Goal: Find specific page/section: Find specific page/section

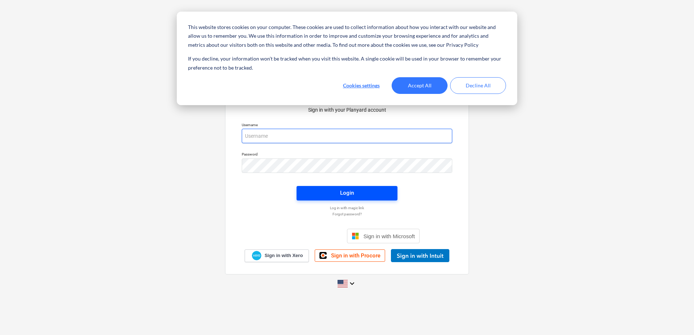
type input "[EMAIL_ADDRESS][DOMAIN_NAME]"
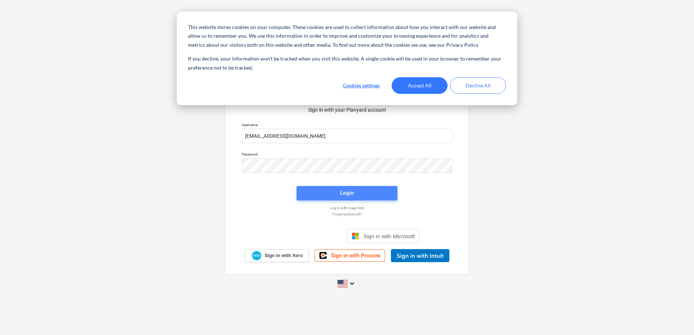
click at [330, 193] on span "Login" at bounding box center [346, 192] width 83 height 9
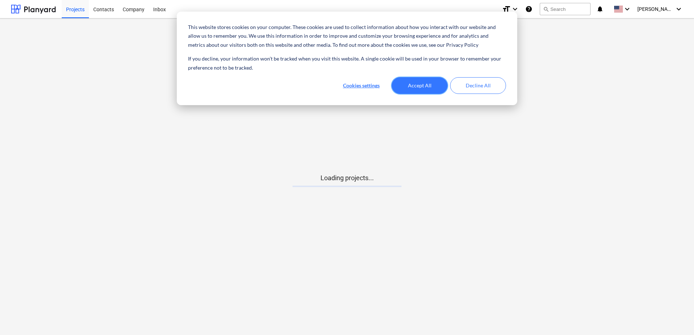
click at [429, 89] on button "Accept All" at bounding box center [420, 85] width 56 height 17
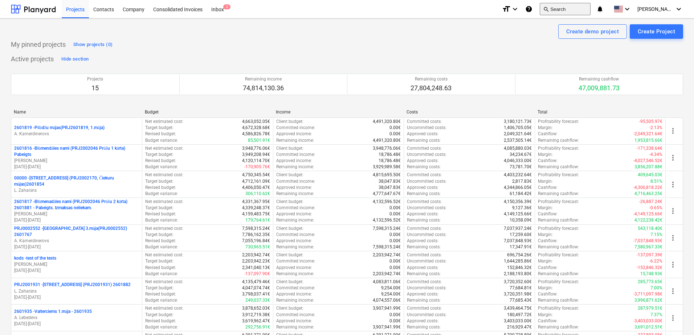
click at [590, 10] on button "search Search" at bounding box center [565, 9] width 51 height 12
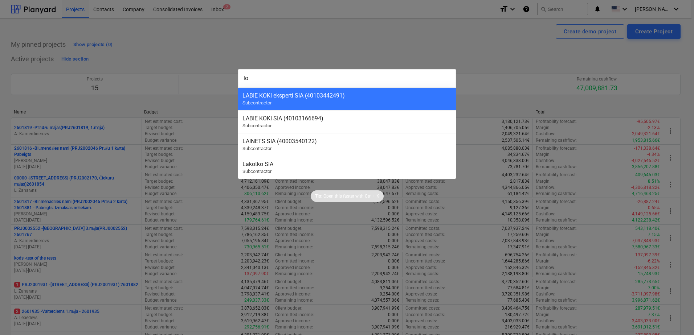
type input "lok"
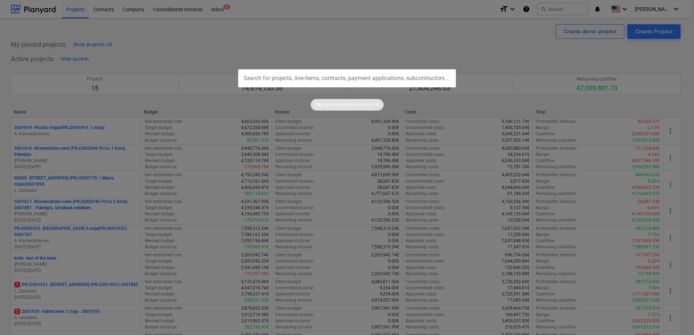
click at [331, 79] on input "text" at bounding box center [347, 78] width 218 height 18
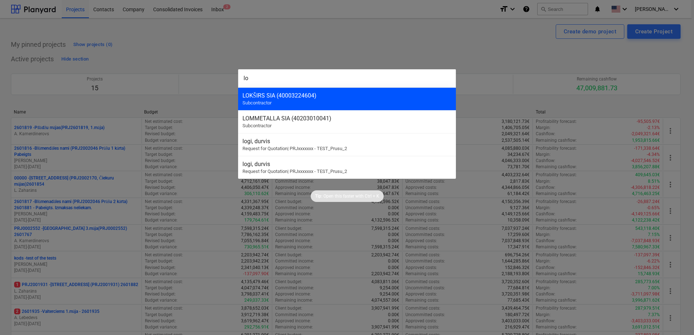
type input "lo"
click at [284, 103] on div "LOKŠIRS SIA (40003224604) Subcontractor" at bounding box center [347, 98] width 218 height 23
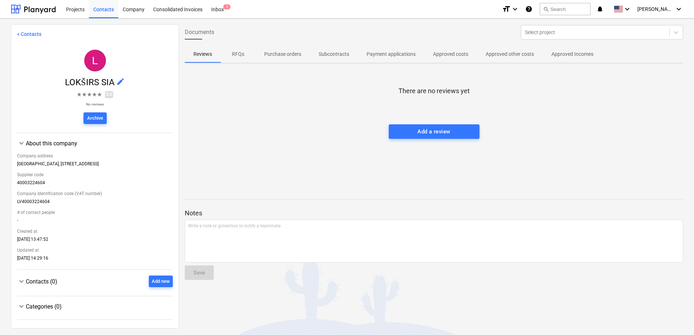
click at [293, 49] on span "Purchase orders" at bounding box center [282, 54] width 54 height 12
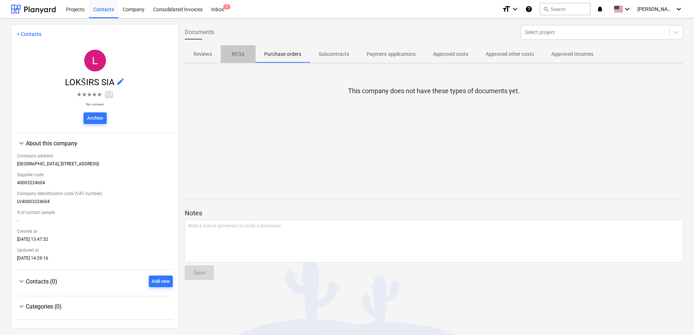
click at [236, 54] on p "RFQs" at bounding box center [237, 54] width 17 height 8
click at [349, 53] on span "Subcontracts" at bounding box center [334, 54] width 48 height 12
click at [382, 55] on p "Payment applications" at bounding box center [391, 54] width 49 height 8
click at [246, 55] on p "RFQs" at bounding box center [237, 54] width 17 height 8
click at [213, 53] on span "Reviews" at bounding box center [203, 54] width 36 height 12
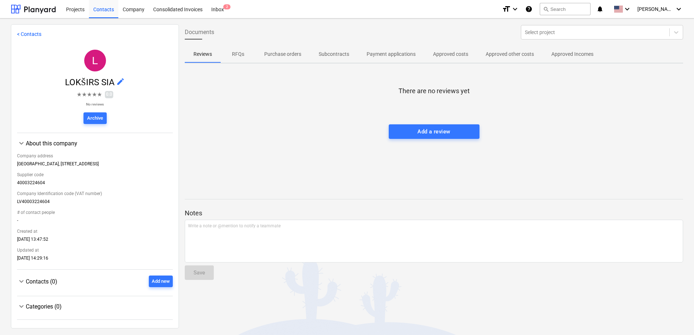
click at [292, 52] on p "Purchase orders" at bounding box center [282, 54] width 37 height 8
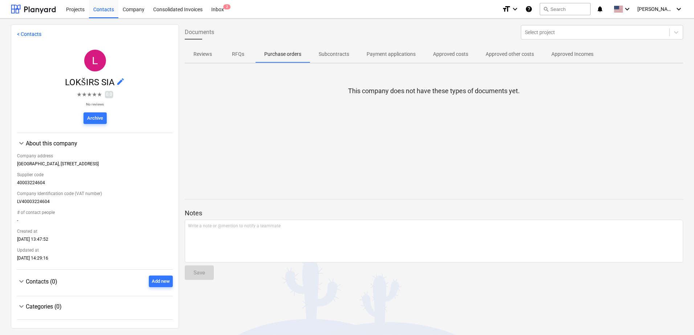
click at [342, 52] on p "Subcontracts" at bounding box center [334, 54] width 30 height 8
click at [389, 56] on p "Payment applications" at bounding box center [391, 54] width 49 height 8
click at [446, 53] on p "Approved costs" at bounding box center [450, 54] width 35 height 8
click at [519, 53] on p "Approved other costs" at bounding box center [510, 54] width 48 height 8
click at [570, 56] on p "Approved Incomes" at bounding box center [572, 54] width 42 height 8
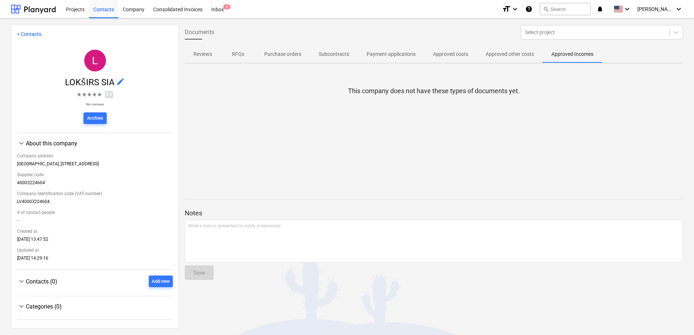
click at [210, 57] on p "Reviews" at bounding box center [202, 54] width 19 height 8
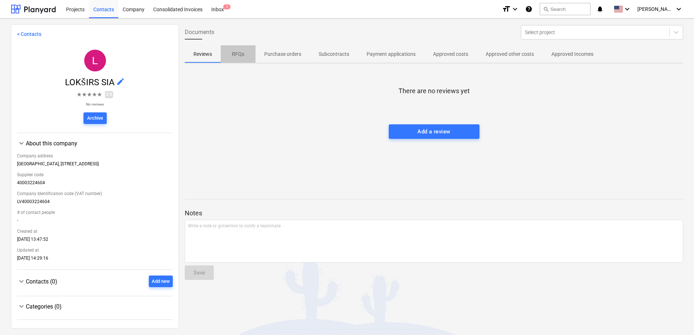
click at [235, 49] on span "RFQs" at bounding box center [238, 54] width 35 height 12
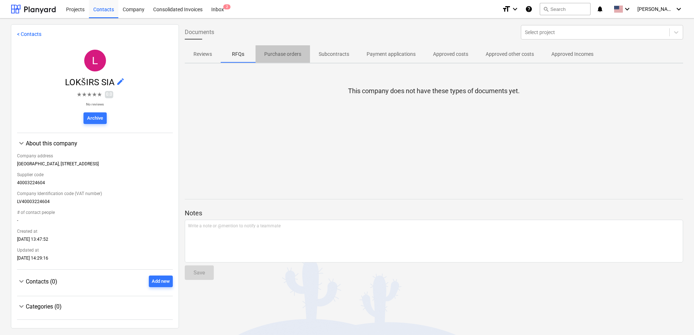
click at [291, 52] on p "Purchase orders" at bounding box center [282, 54] width 37 height 8
click at [338, 53] on p "Subcontracts" at bounding box center [334, 54] width 30 height 8
click at [399, 51] on p "Payment applications" at bounding box center [391, 54] width 49 height 8
click at [459, 58] on span "Approved costs" at bounding box center [450, 54] width 53 height 12
click at [503, 56] on p "Approved other costs" at bounding box center [510, 54] width 48 height 8
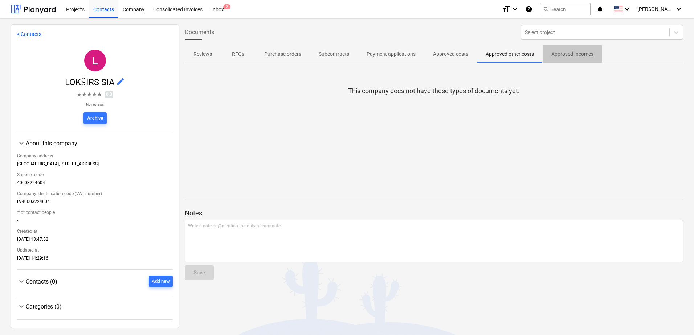
click at [565, 56] on p "Approved Incomes" at bounding box center [572, 54] width 42 height 8
click at [196, 56] on p "Reviews" at bounding box center [202, 54] width 19 height 8
